Goal: Transaction & Acquisition: Obtain resource

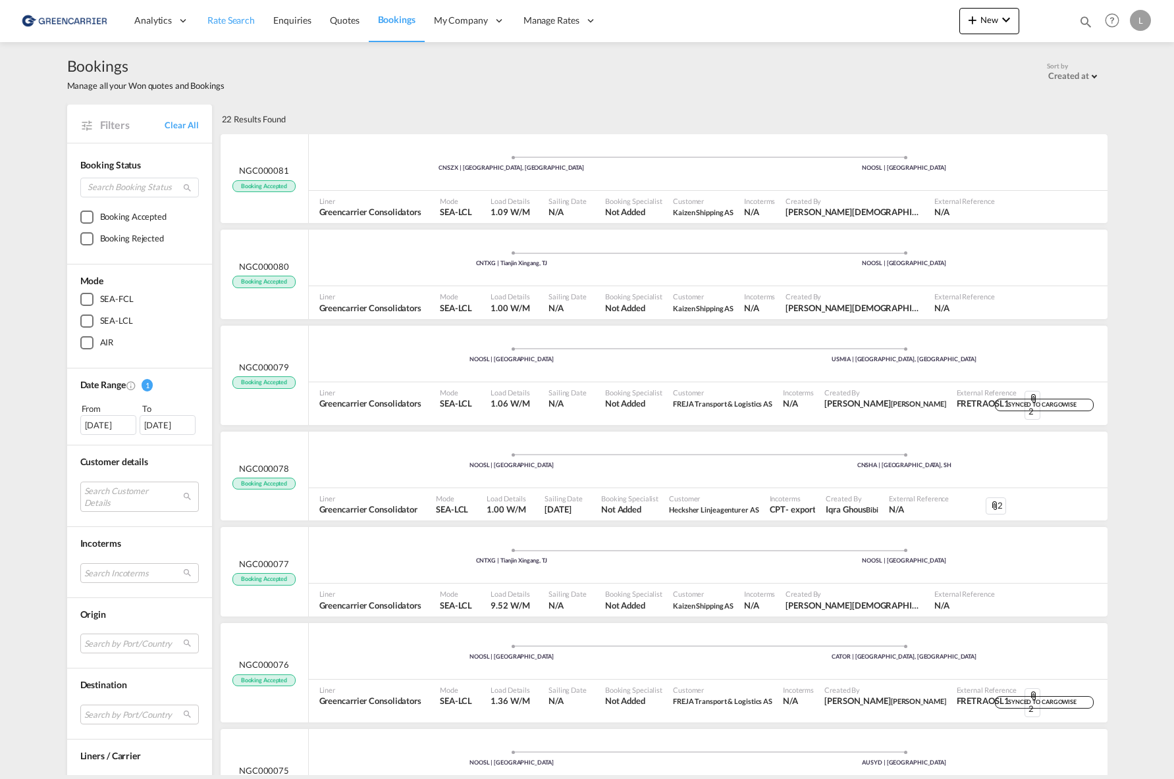
click at [222, 27] on link "Rate Search" at bounding box center [231, 20] width 66 height 43
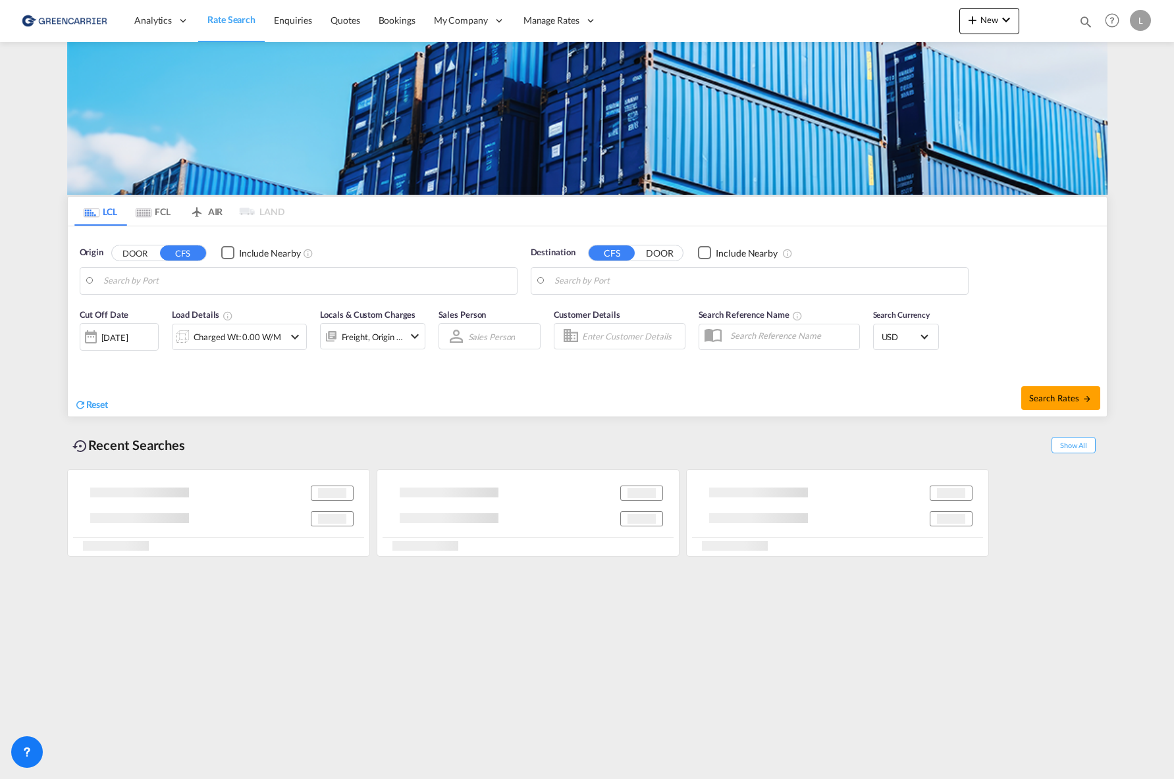
type input "[GEOGRAPHIC_DATA], NOOSL"
type input "[GEOGRAPHIC_DATA], [GEOGRAPHIC_DATA], USCMH"
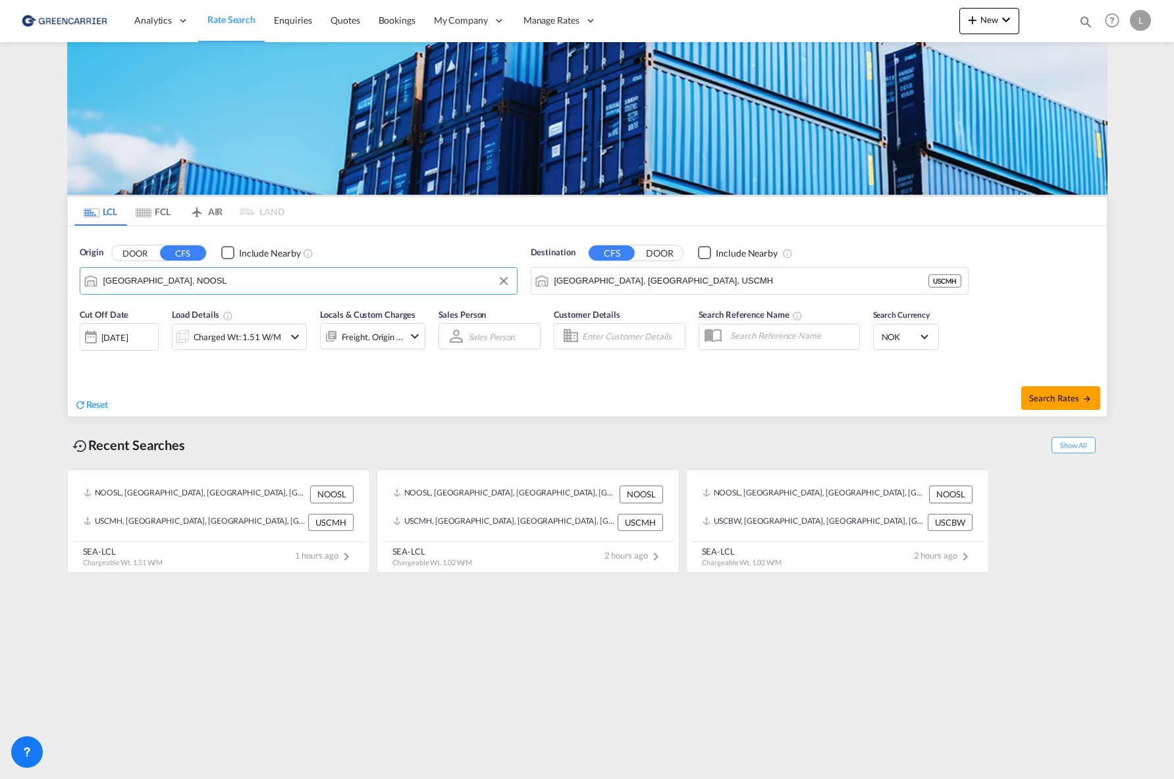
click at [220, 283] on input "[GEOGRAPHIC_DATA], NOOSL" at bounding box center [306, 281] width 407 height 20
click at [724, 283] on input "[GEOGRAPHIC_DATA], [GEOGRAPHIC_DATA], USCMH" at bounding box center [757, 281] width 407 height 20
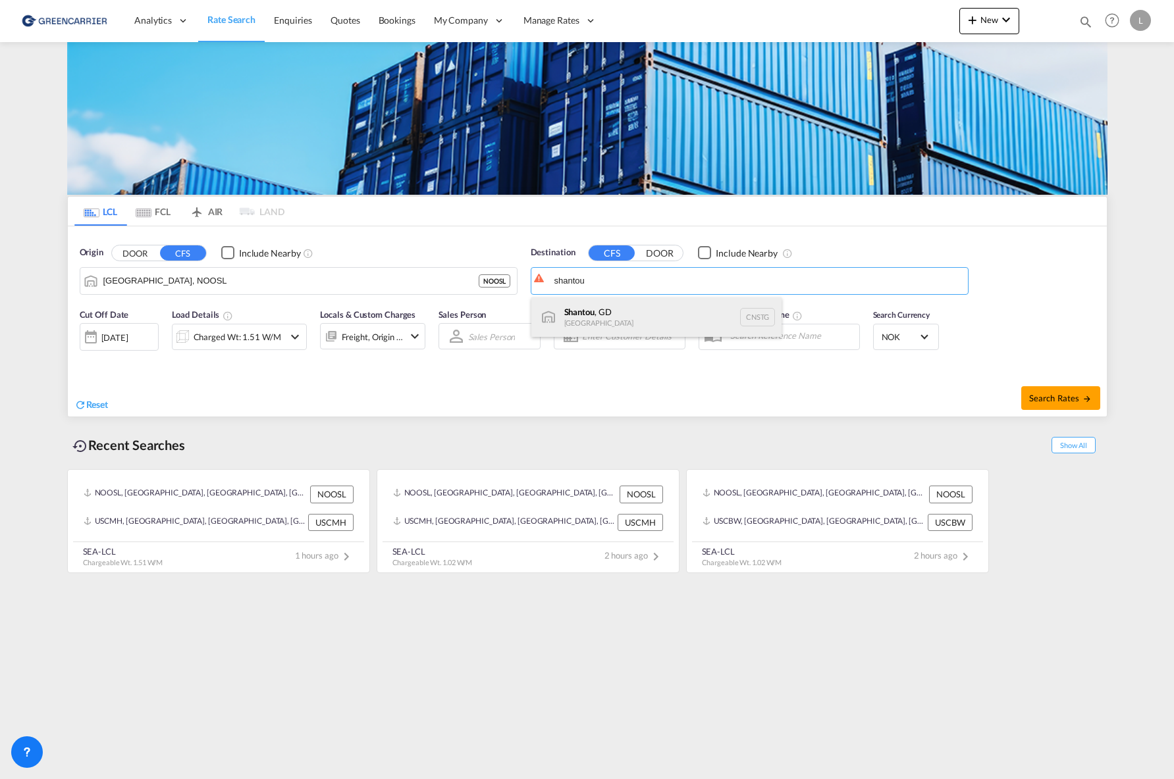
click at [690, 307] on div "Shantou , GD China CNSTG" at bounding box center [656, 316] width 250 height 39
type input "Shantou, GD, CNSTG"
click at [204, 334] on div "Charged Wt: 1.51 W/M" at bounding box center [238, 337] width 88 height 18
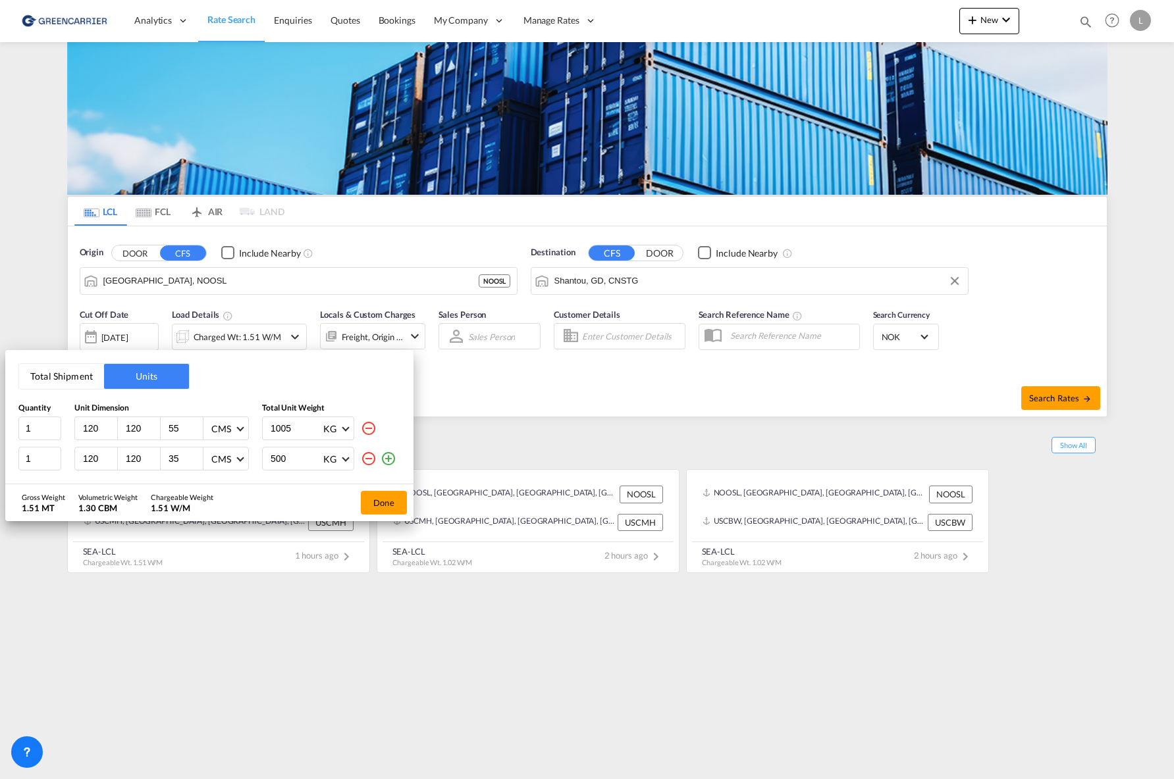
click at [371, 465] on md-icon "icon-minus-circle-outline" at bounding box center [369, 459] width 16 height 16
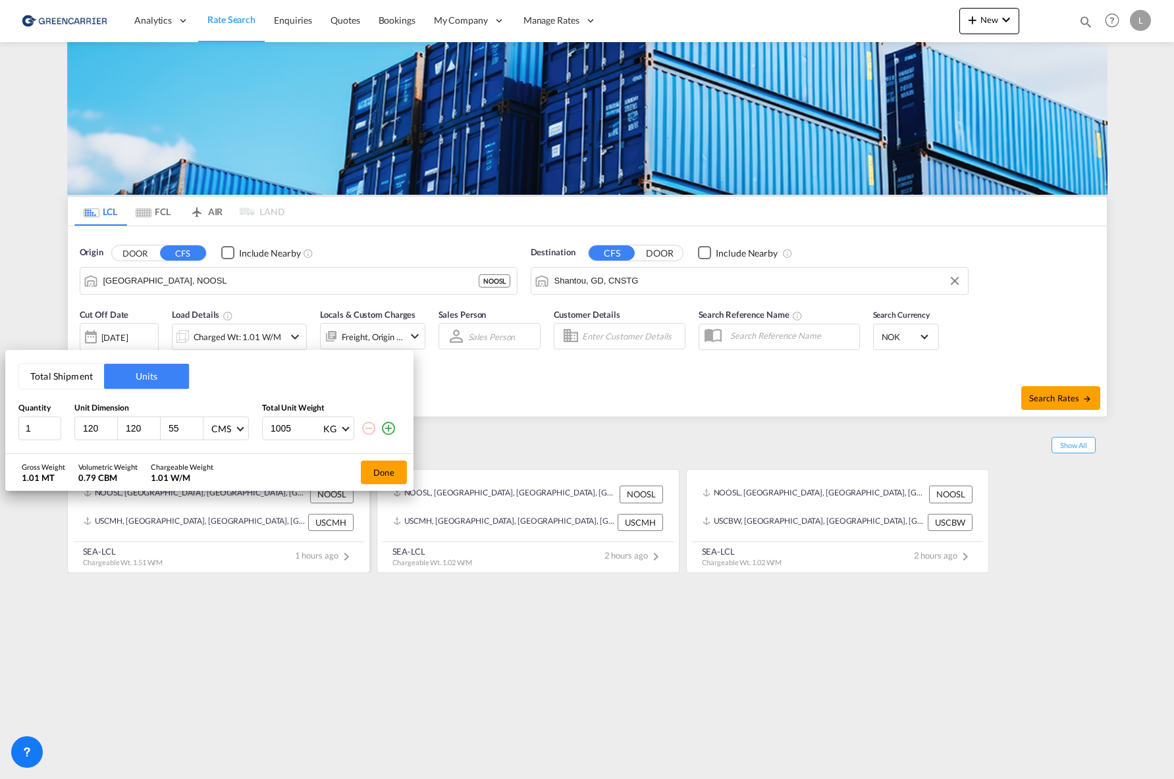
drag, startPoint x: 365, startPoint y: 748, endPoint x: 228, endPoint y: 523, distance: 262.9
click at [365, 748] on div "Total Shipment Units Quantity Unit Dimension Total Unit Weight 1 120 120 55 CMS…" at bounding box center [587, 389] width 1174 height 779
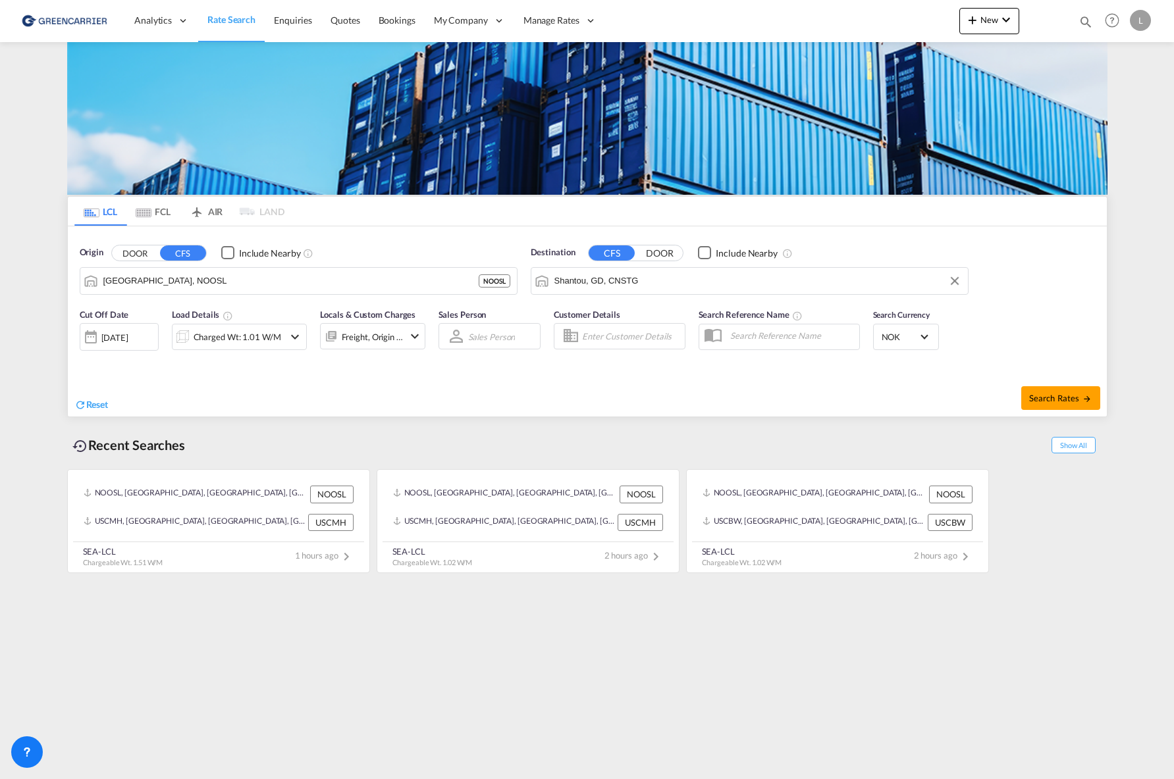
click at [216, 327] on div "Charged Wt: 1.01 W/M" at bounding box center [227, 337] width 111 height 26
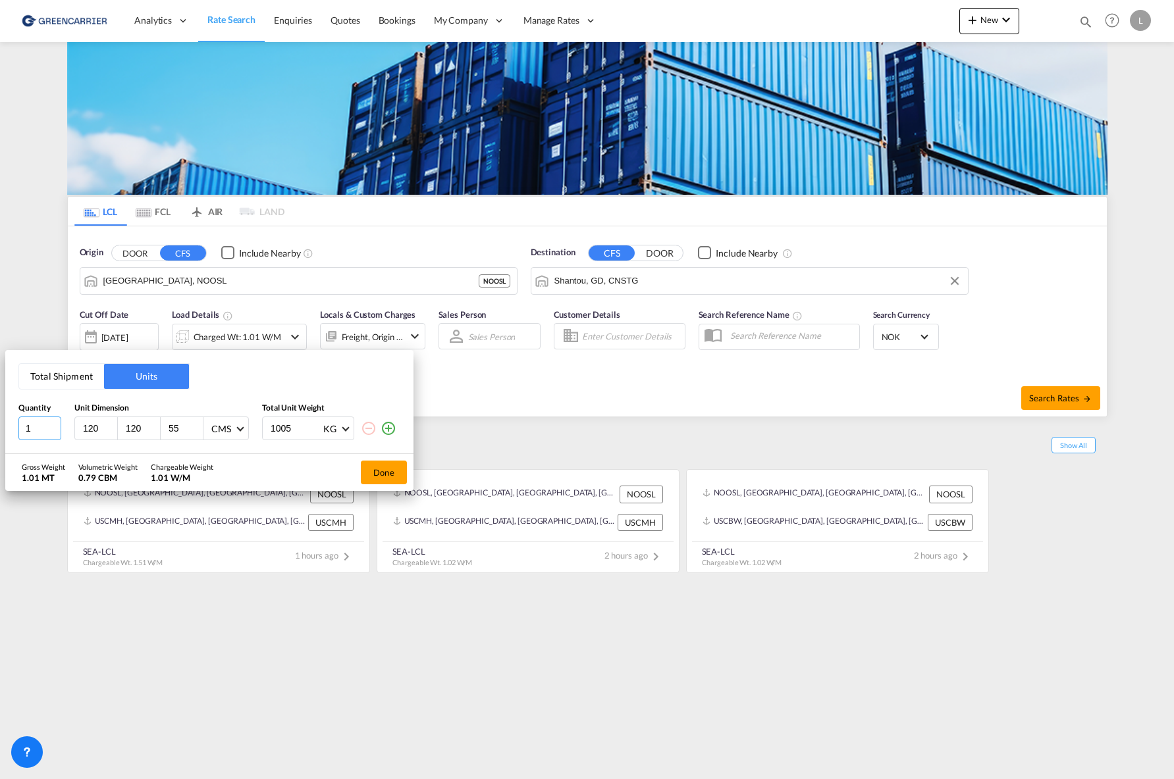
drag, startPoint x: 36, startPoint y: 433, endPoint x: 66, endPoint y: 377, distance: 63.9
click at [36, 430] on input "1" at bounding box center [39, 429] width 43 height 24
click at [75, 365] on button "Total Shipment" at bounding box center [61, 376] width 85 height 25
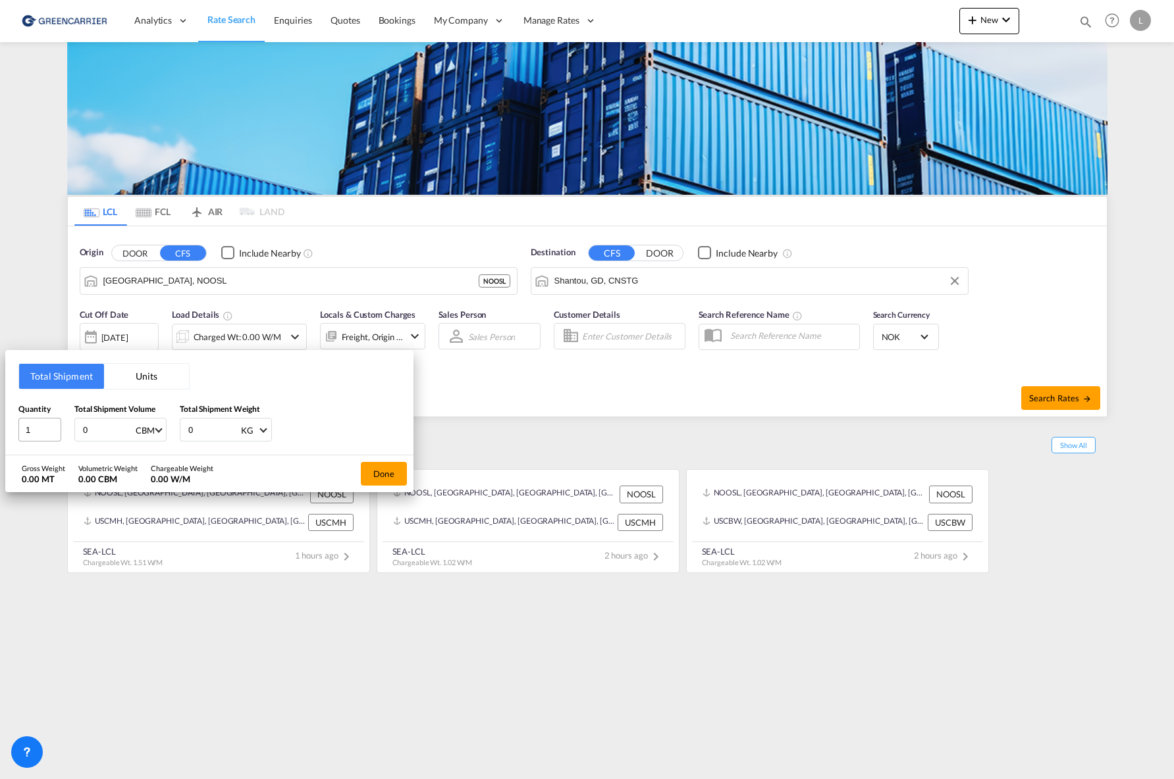
drag, startPoint x: 41, startPoint y: 428, endPoint x: 30, endPoint y: 428, distance: 11.2
click at [30, 428] on div "Quantity 1 Total Shipment Volume 0 CBM CBM CFT Total Shipment Weight 0 KG KG LB" at bounding box center [209, 422] width 382 height 39
type input "3.024"
drag, startPoint x: 214, startPoint y: 425, endPoint x: 163, endPoint y: 425, distance: 51.3
click at [163, 425] on div "Quantity 1 Total Shipment Volume 3.024 CBM CBM CFT Total Shipment Weight 0 KG K…" at bounding box center [209, 422] width 382 height 39
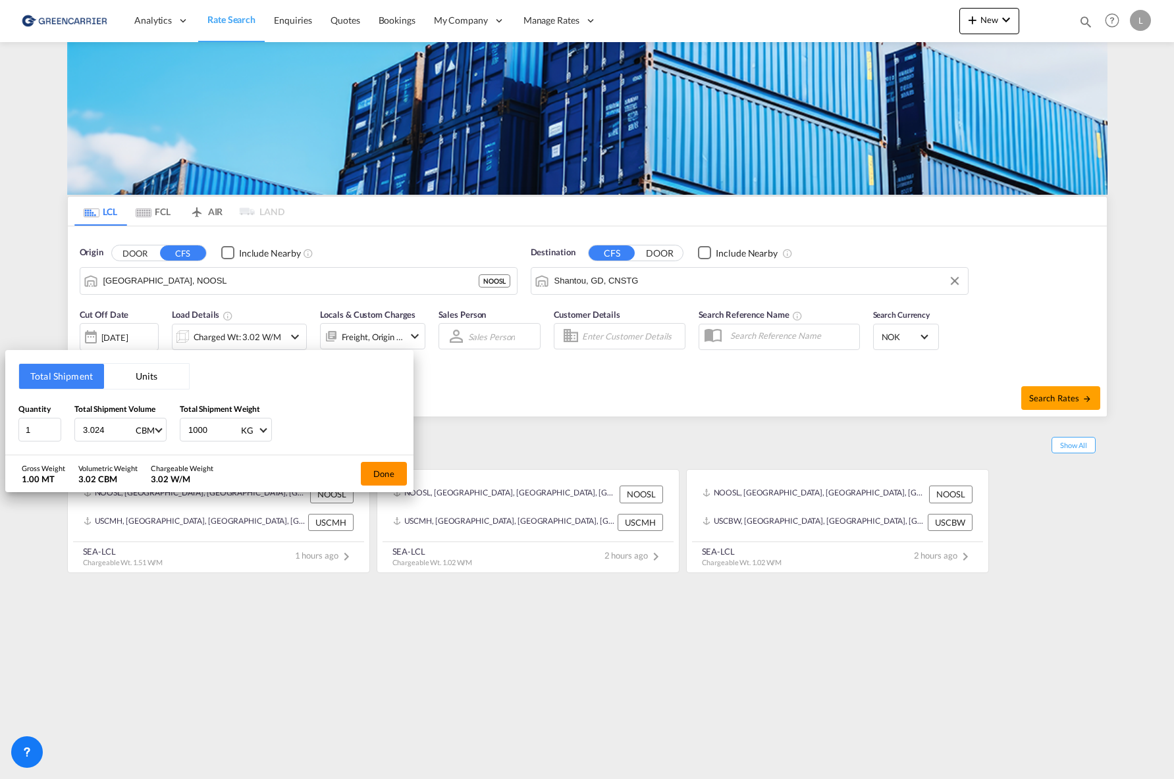
type input "1000"
click at [393, 475] on button "Done" at bounding box center [384, 474] width 46 height 24
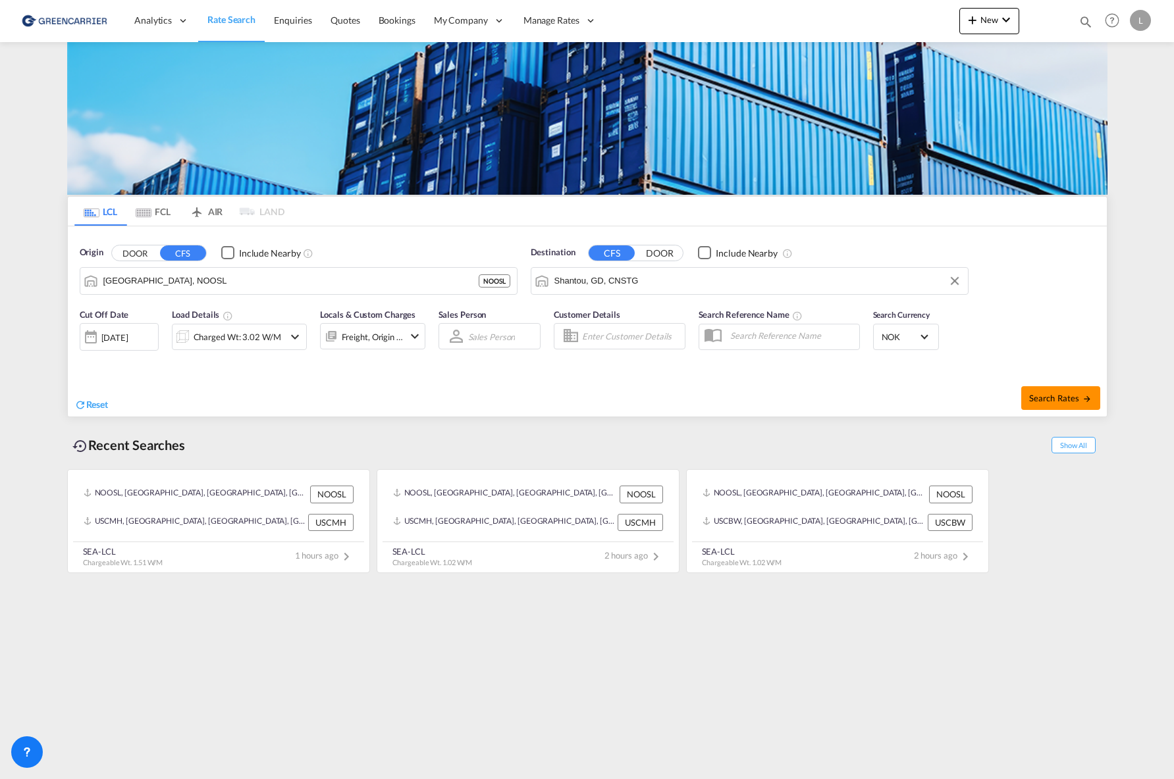
click at [1091, 387] on button "Search Rates" at bounding box center [1060, 398] width 79 height 24
type input "NOOSL to CNSTG / 29 Sep 2025"
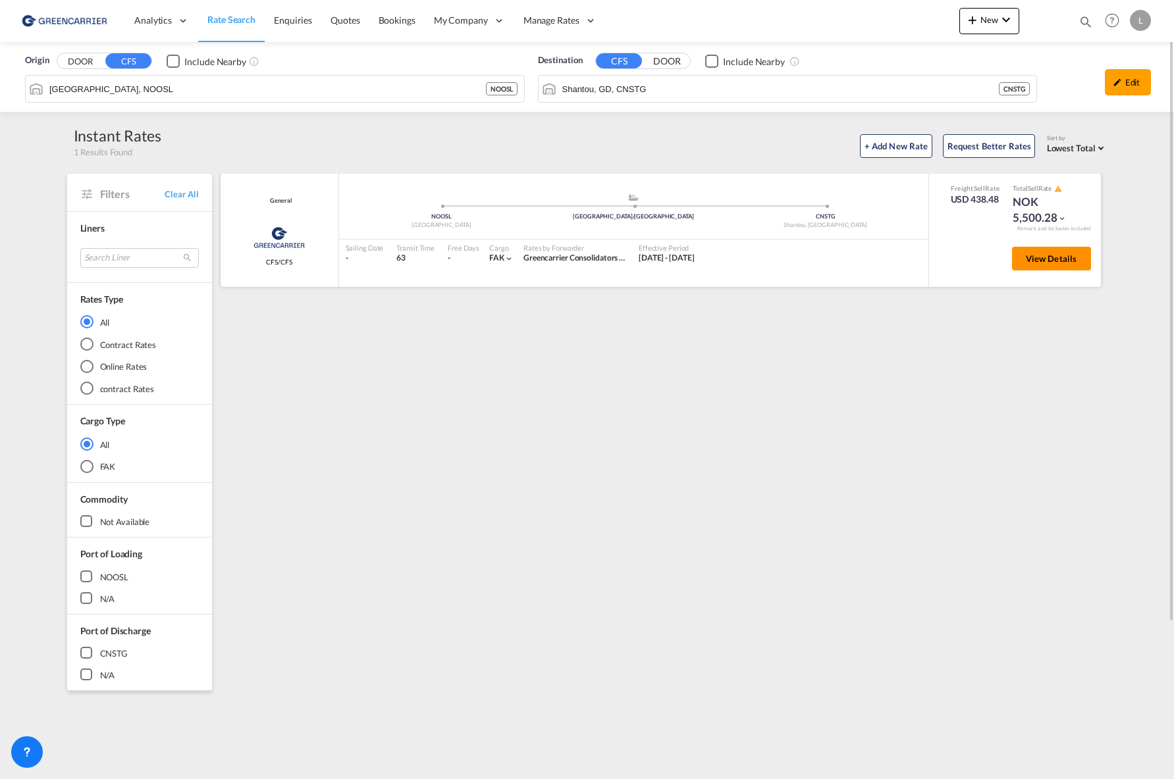
click at [1046, 261] on span "View Details" at bounding box center [1050, 258] width 51 height 11
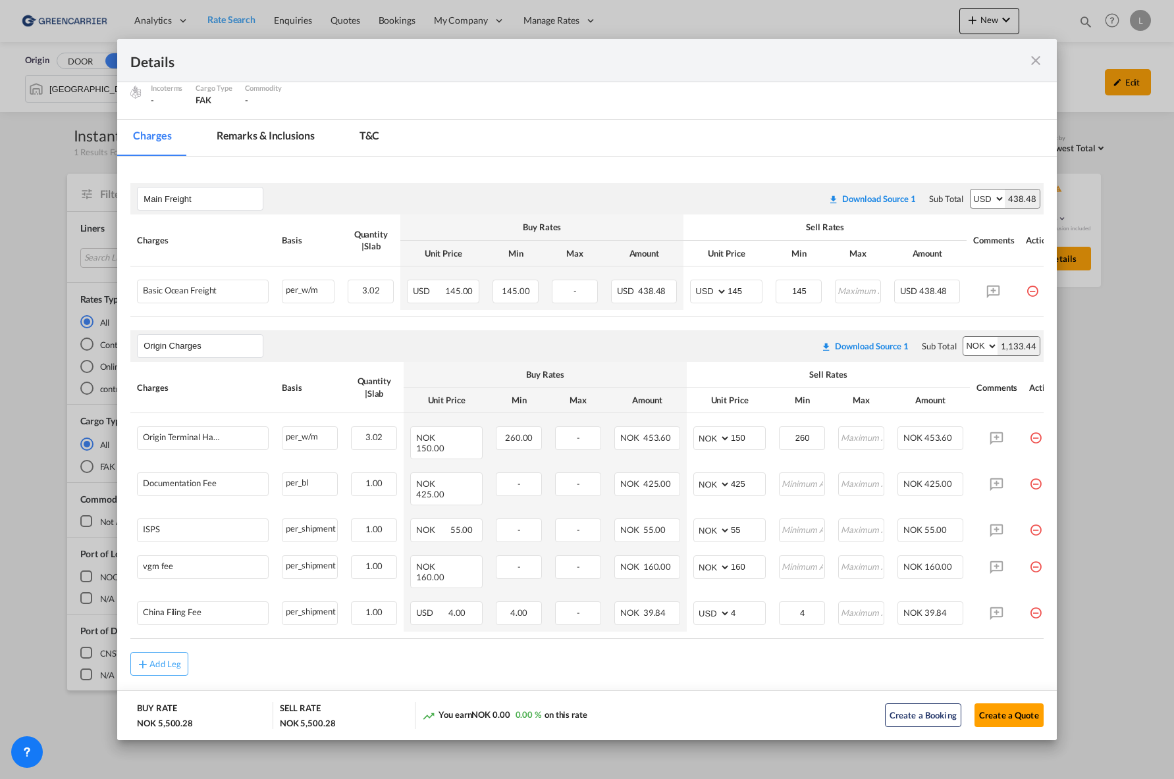
scroll to position [142, 0]
click at [1030, 59] on md-icon "icon-close fg-AAA8AD m-0 cursor" at bounding box center [1035, 61] width 16 height 16
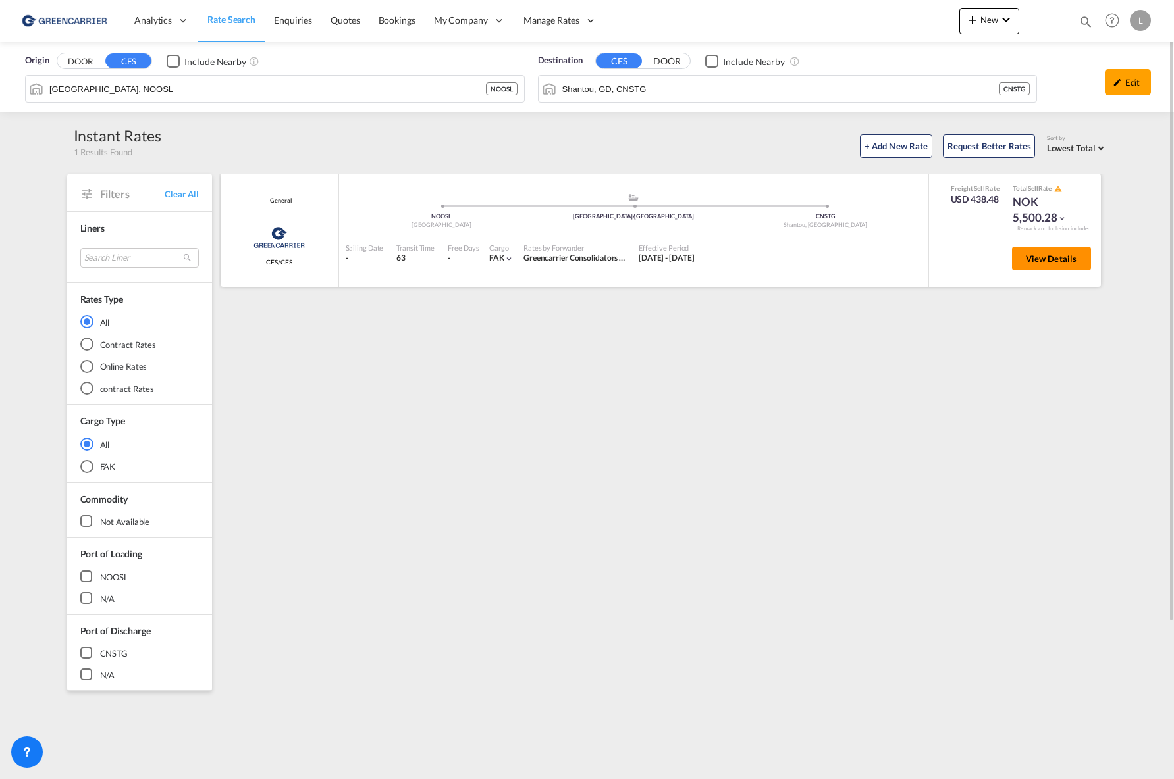
click at [1054, 263] on span "View Details" at bounding box center [1050, 258] width 51 height 11
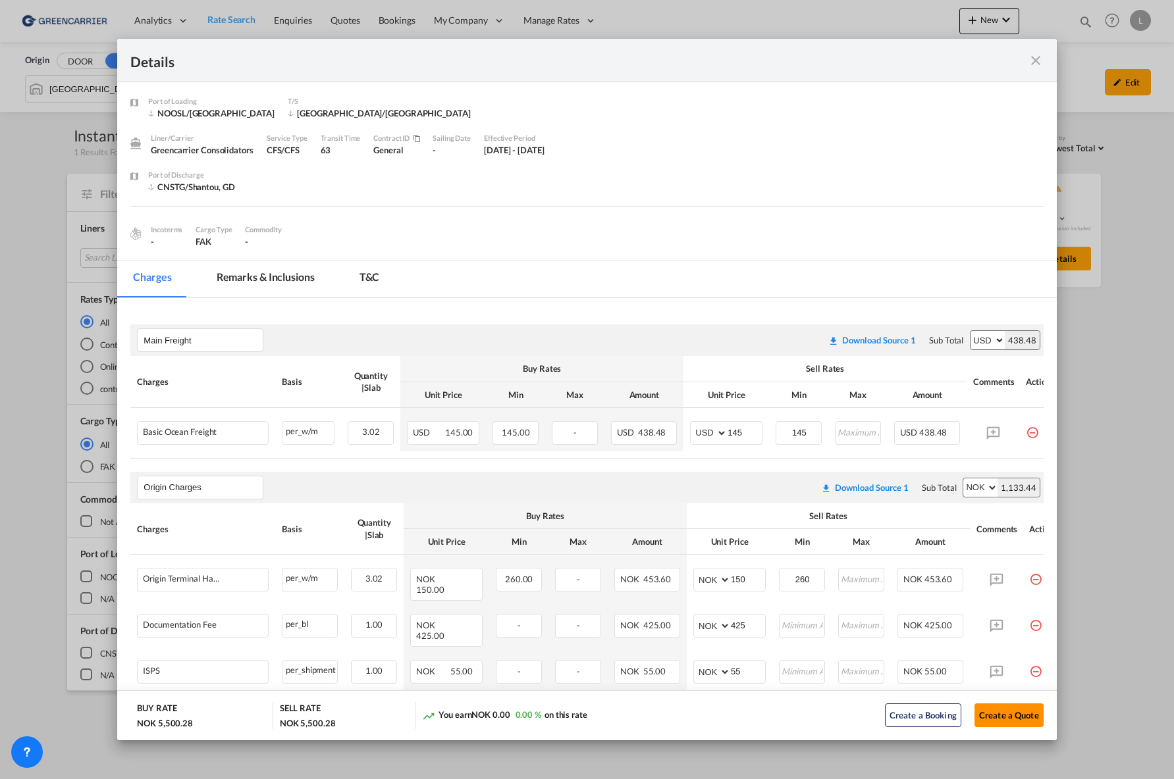
click at [1009, 715] on button "Create a Quote" at bounding box center [1008, 716] width 69 height 24
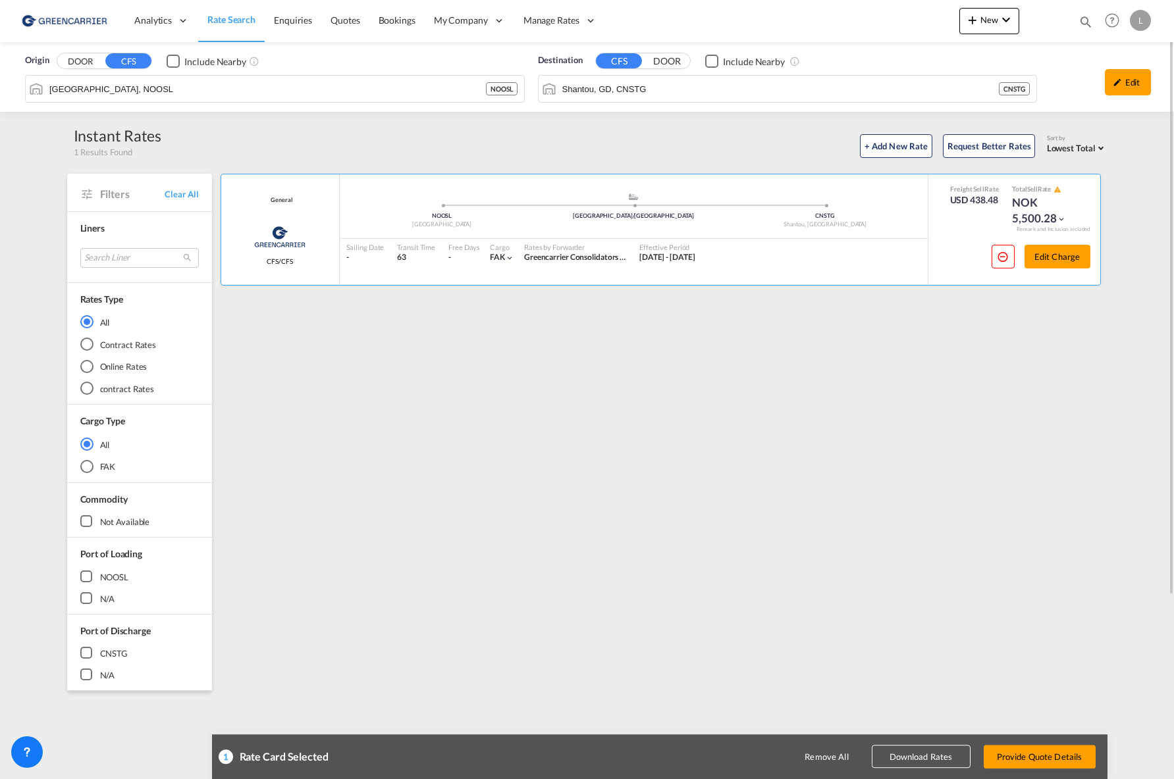
click at [918, 756] on button "Download Rates" at bounding box center [920, 757] width 99 height 23
click at [89, 22] on img at bounding box center [64, 21] width 89 height 30
click at [354, 22] on span "Quotes" at bounding box center [344, 19] width 29 height 11
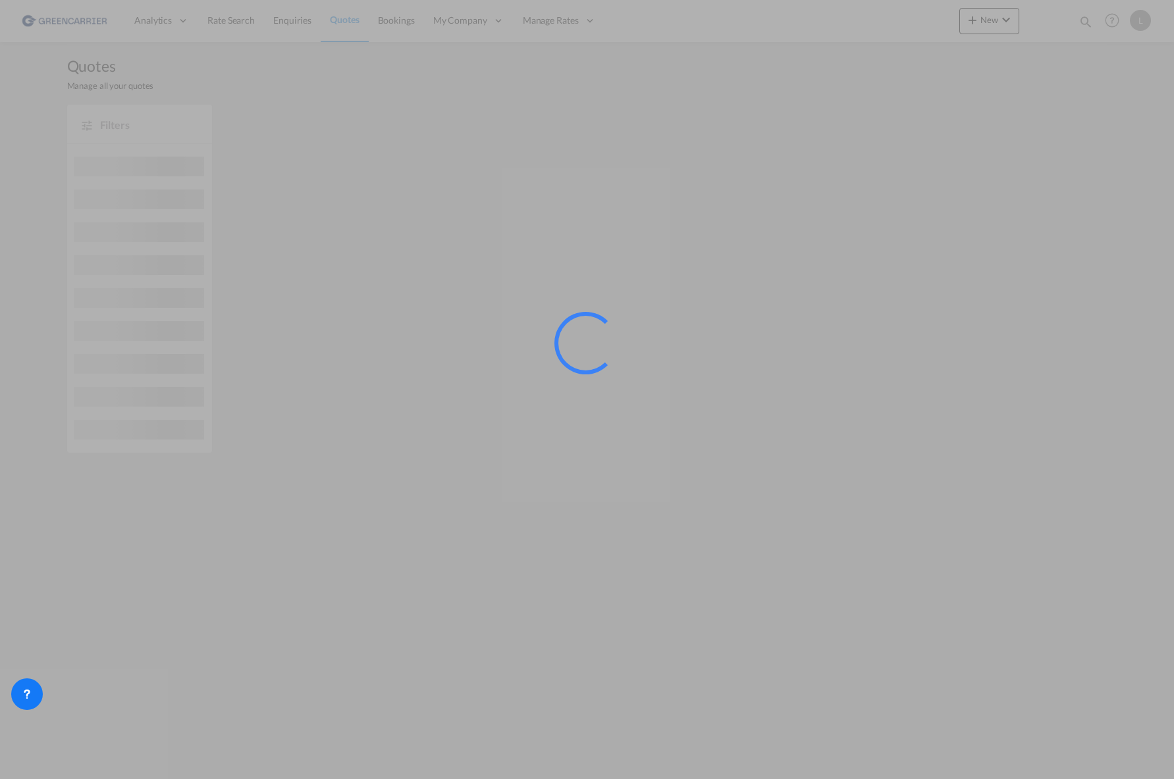
click at [399, 23] on div at bounding box center [587, 389] width 1174 height 779
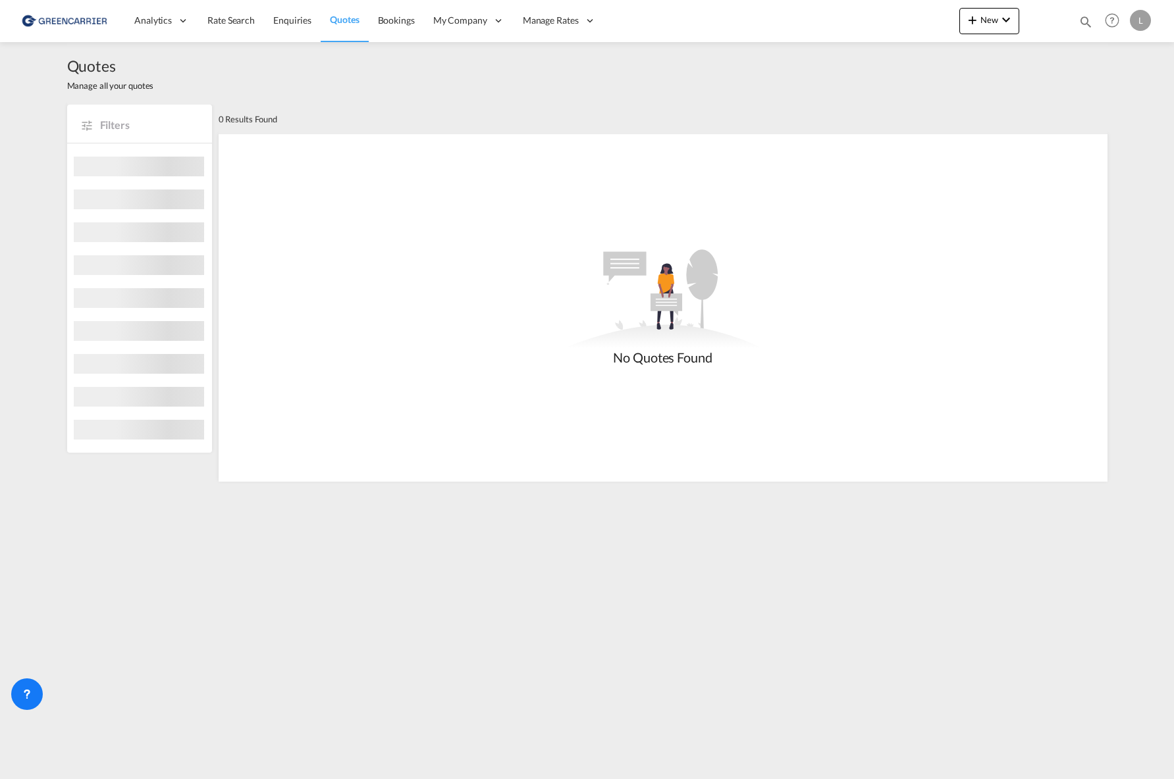
click at [399, 23] on span "Bookings" at bounding box center [396, 19] width 37 height 11
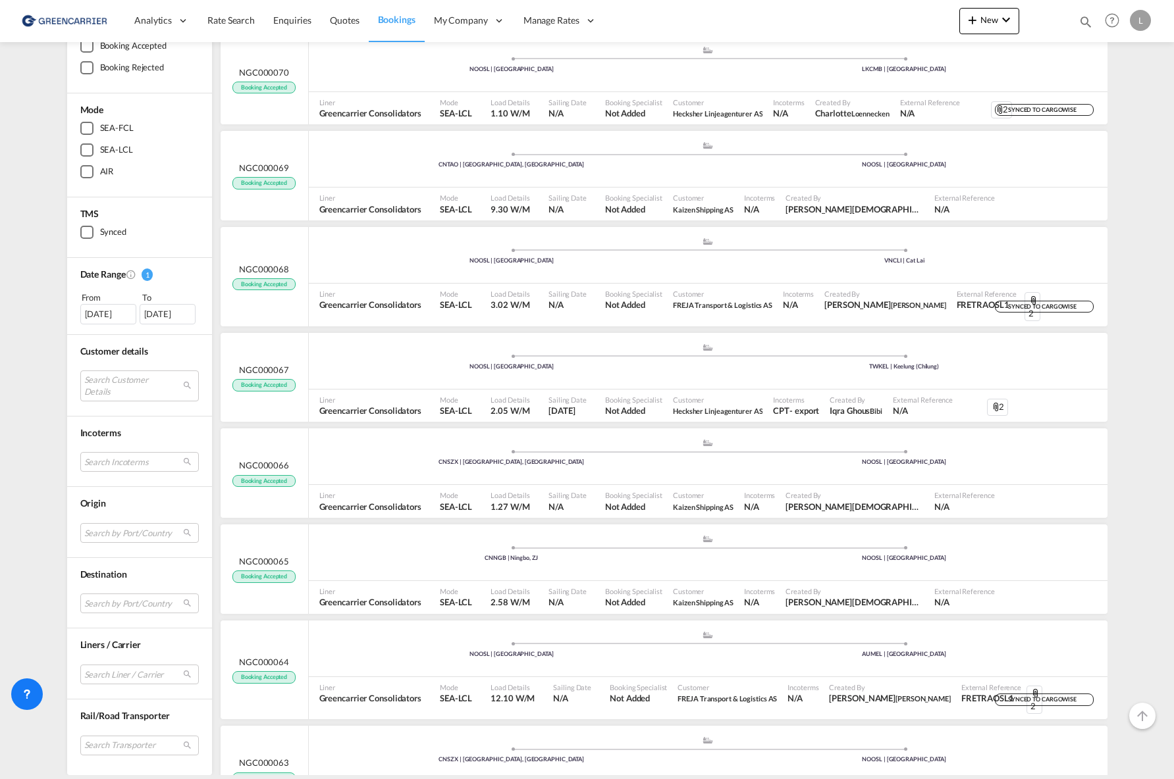
scroll to position [1466, 0]
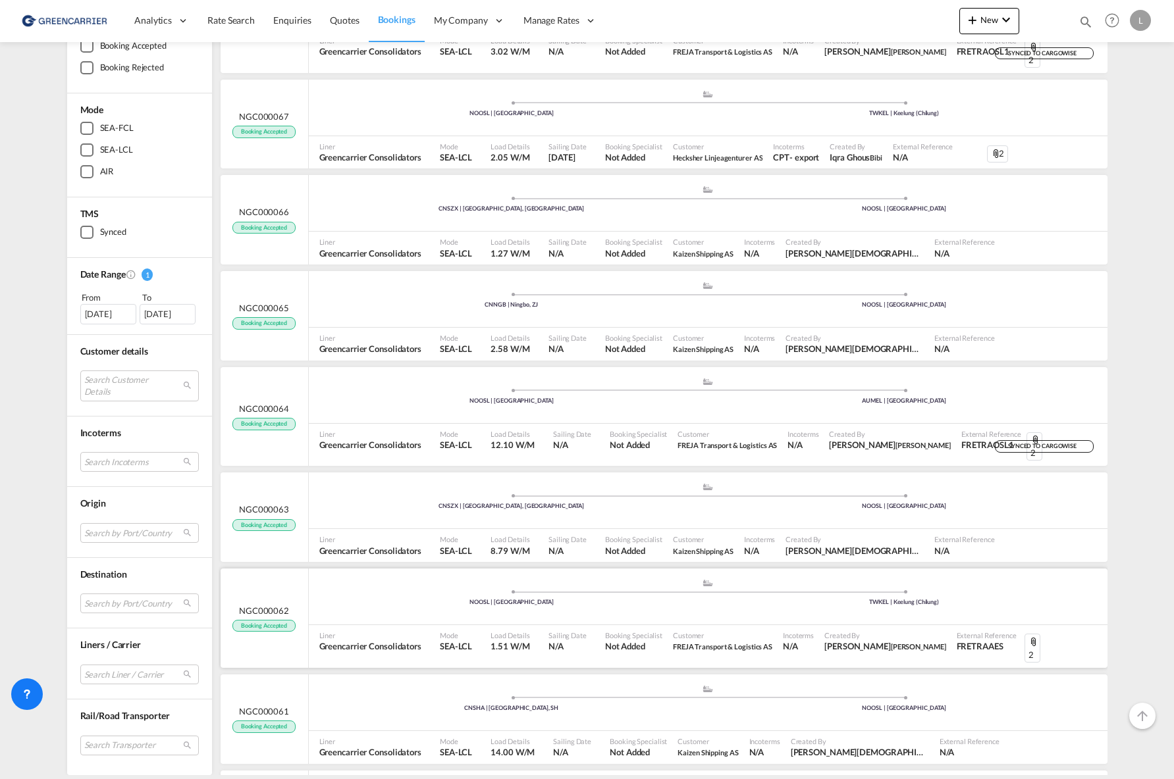
click at [397, 579] on div ".a{fill:#aaa8ad;} .a{fill:#aaa8ad;} NOOSL | [GEOGRAPHIC_DATA] TWKEL | Keelung (…" at bounding box center [708, 598] width 798 height 39
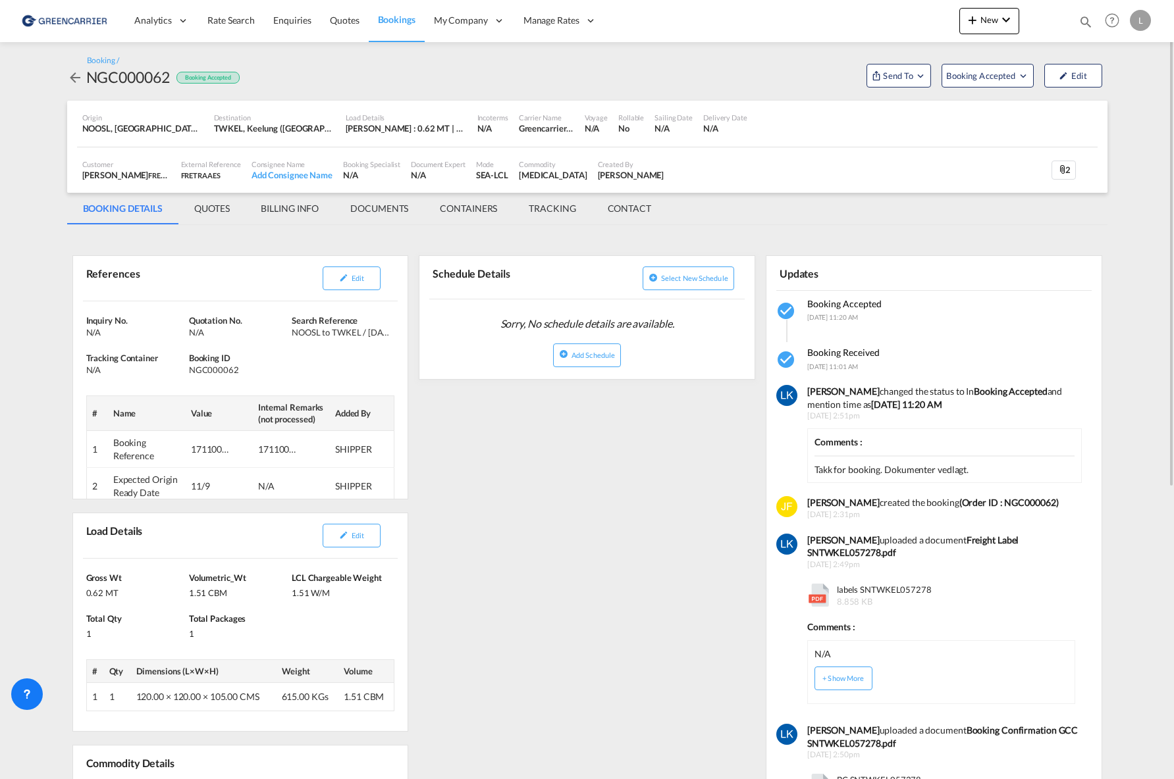
click at [208, 206] on md-tab-item "QUOTES" at bounding box center [211, 209] width 66 height 32
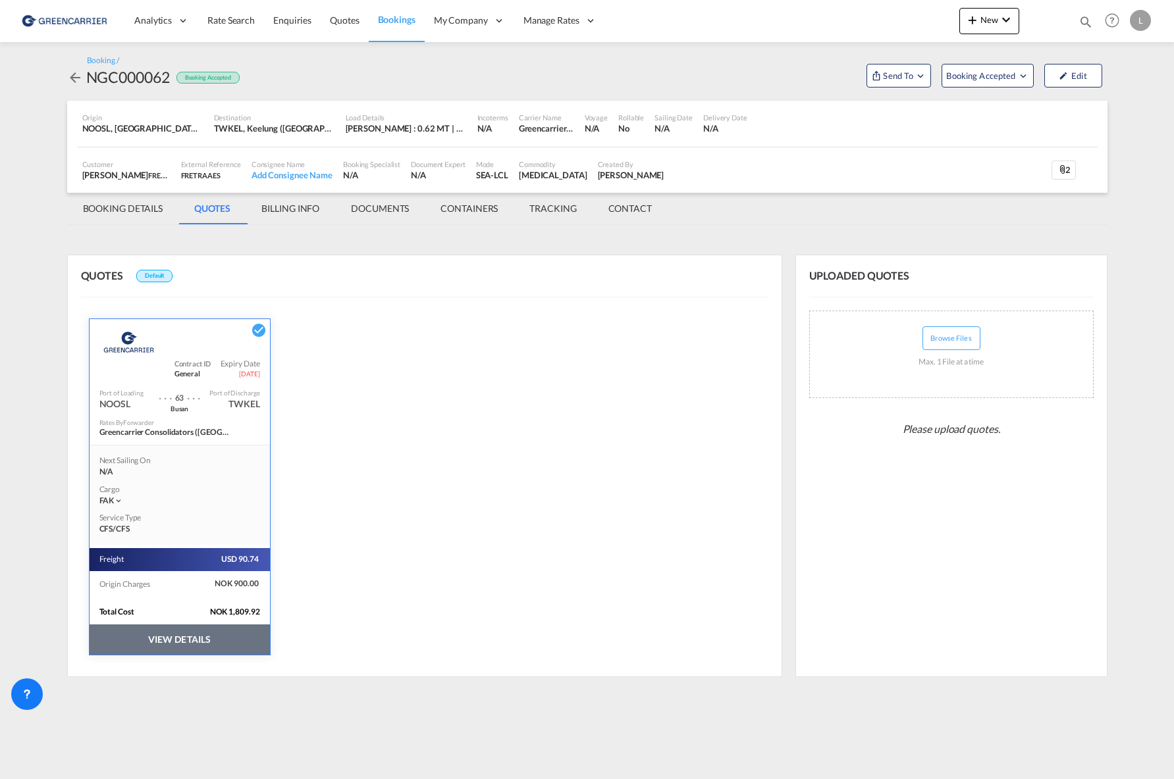
click at [186, 636] on button "VIEW DETAILS" at bounding box center [180, 640] width 180 height 30
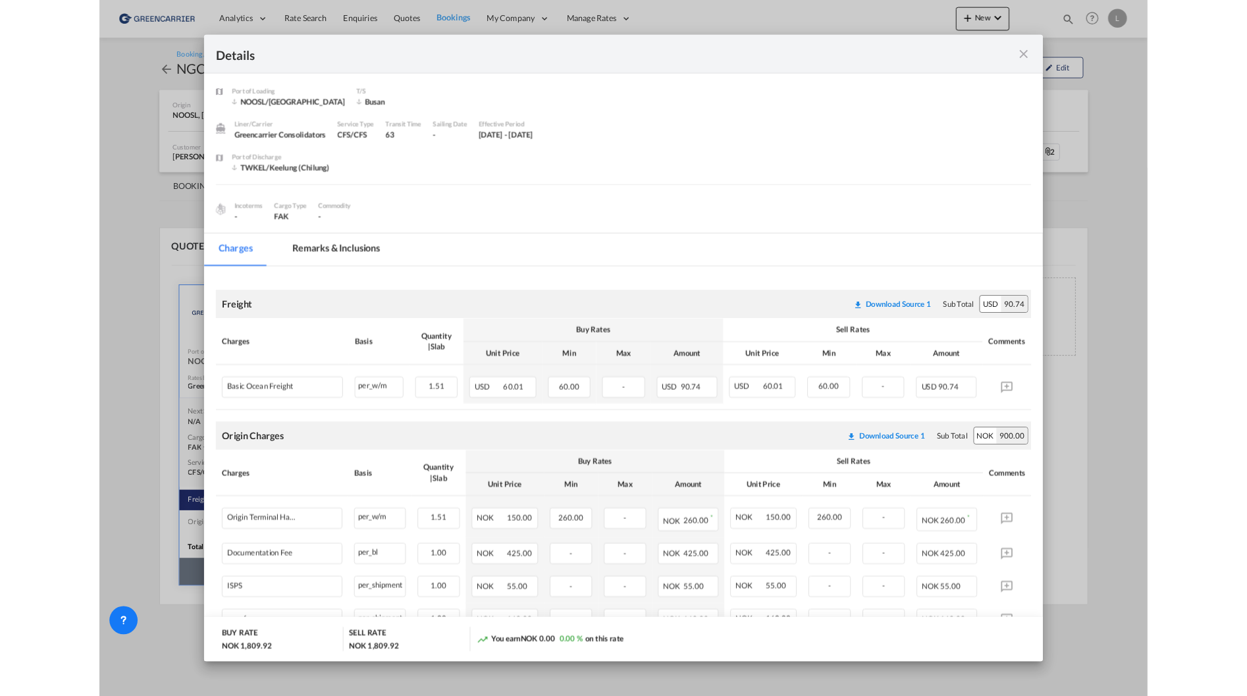
scroll to position [63, 0]
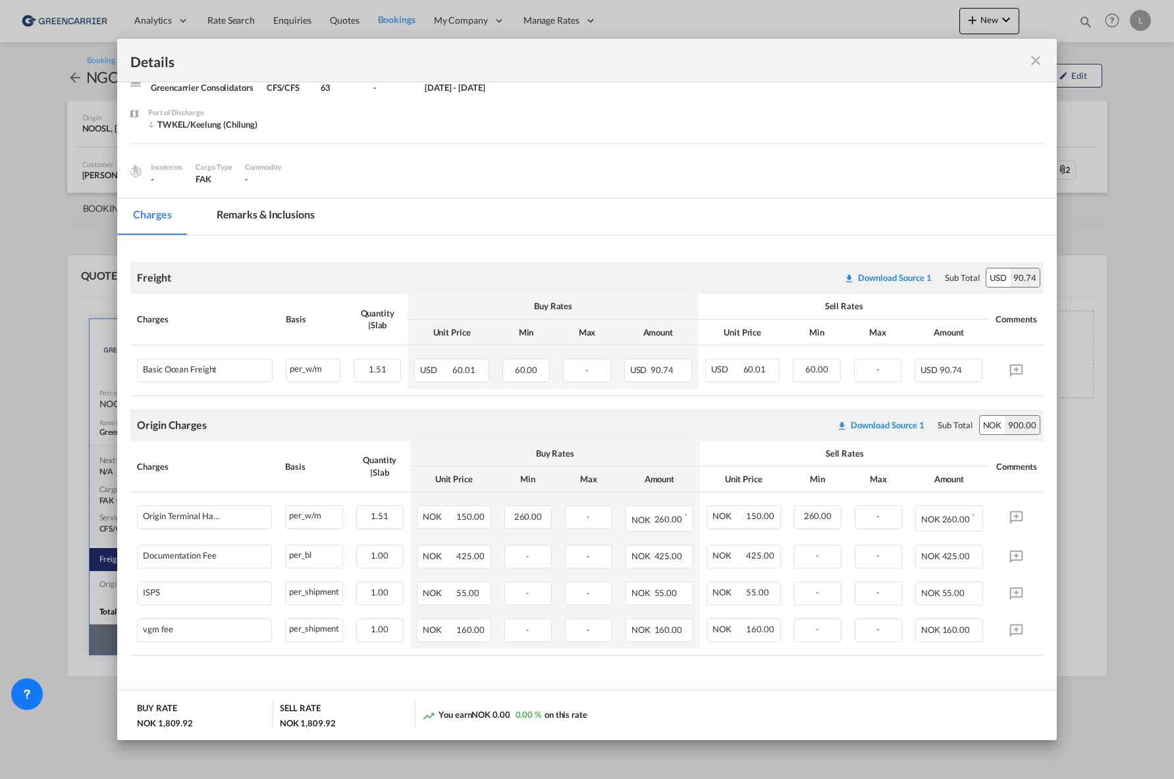
click at [1129, 633] on div "Details Port of [GEOGRAPHIC_DATA] NOOSL/Oslo T/S [GEOGRAPHIC_DATA] Liner/Carrie…" at bounding box center [587, 389] width 1174 height 779
drag, startPoint x: 1037, startPoint y: 59, endPoint x: 1025, endPoint y: 59, distance: 11.2
click at [1037, 59] on md-icon "icon-close fg-AAA8AD m-0 cursor" at bounding box center [1035, 61] width 16 height 16
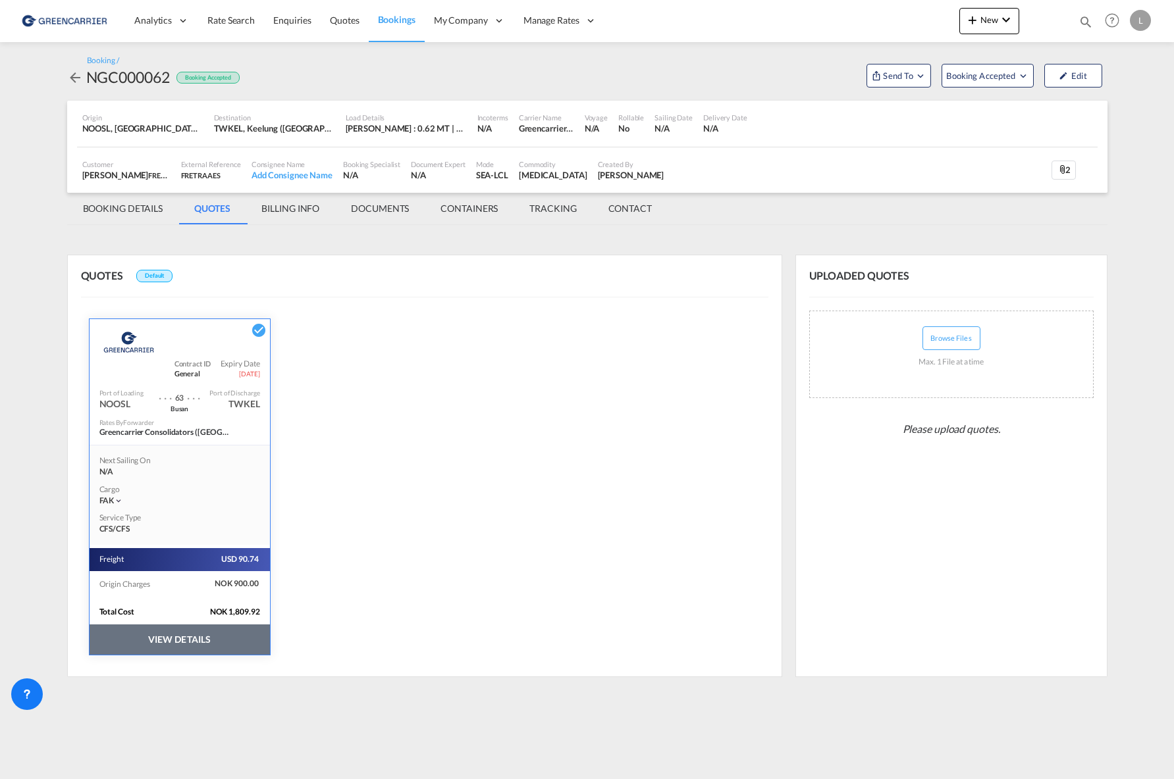
click at [812, 756] on md-content "Analytics Reports Dashboard Rate Search Enquiries Quotes Bookings" at bounding box center [587, 389] width 1174 height 779
